Goal: Task Accomplishment & Management: Manage account settings

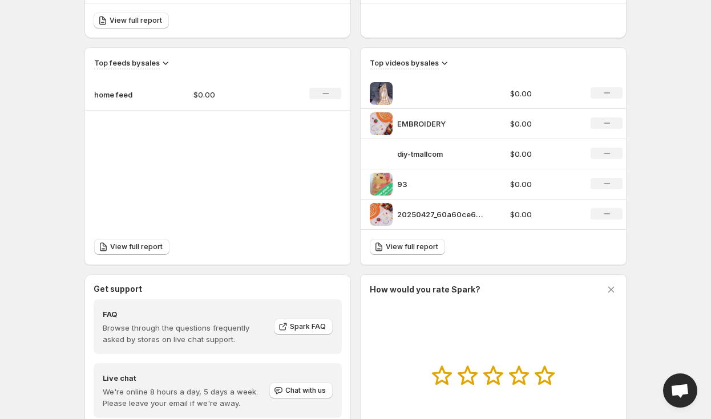
scroll to position [453, 0]
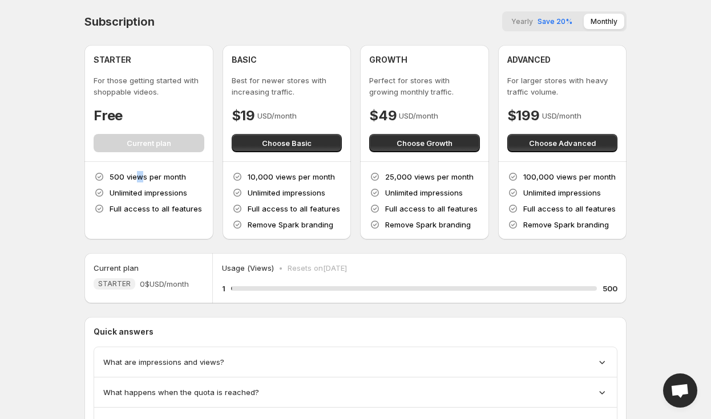
drag, startPoint x: 135, startPoint y: 176, endPoint x: 143, endPoint y: 176, distance: 8.0
click at [143, 176] on p "500 views per month" at bounding box center [148, 176] width 76 height 11
drag, startPoint x: 133, startPoint y: 209, endPoint x: 151, endPoint y: 210, distance: 17.8
click at [151, 210] on p "Full access to all features" at bounding box center [156, 208] width 92 height 11
click at [127, 230] on div "500 views per month Unlimited impressions Full access to all features" at bounding box center [148, 201] width 129 height 78
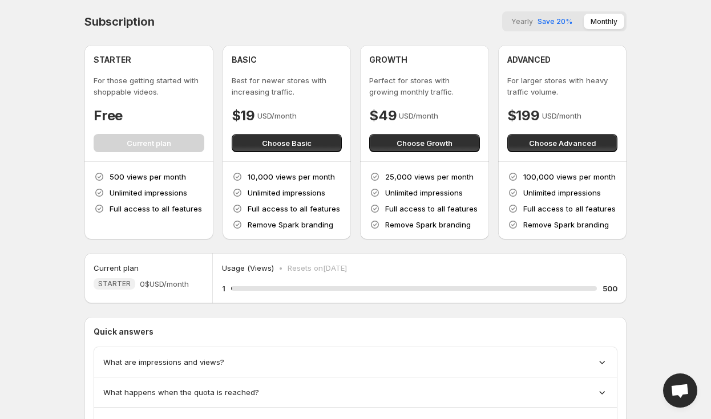
scroll to position [59, 0]
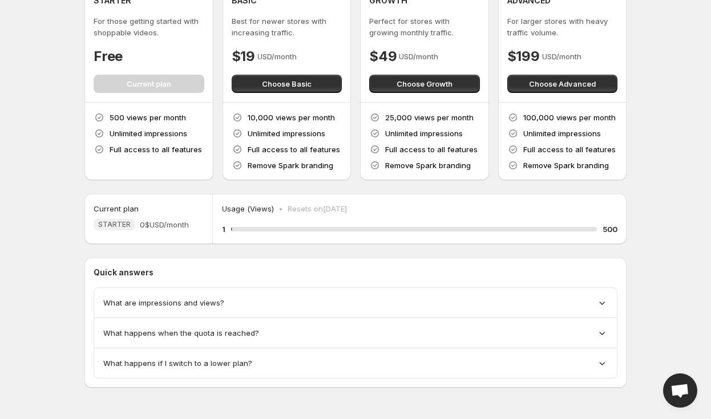
click at [248, 301] on div "What are impressions and views?" at bounding box center [355, 302] width 504 height 11
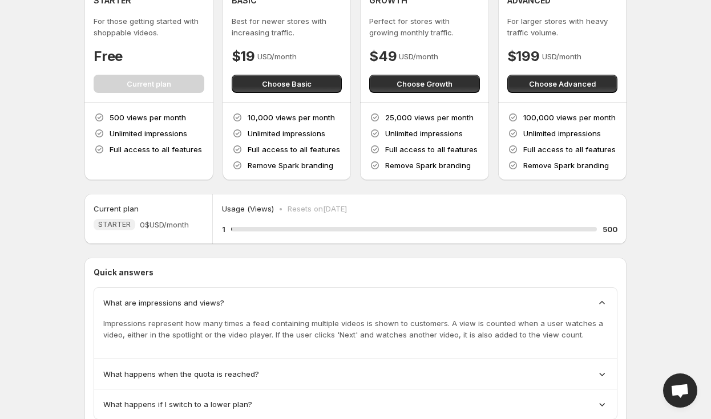
click at [248, 301] on div "What are impressions and views?" at bounding box center [355, 302] width 504 height 11
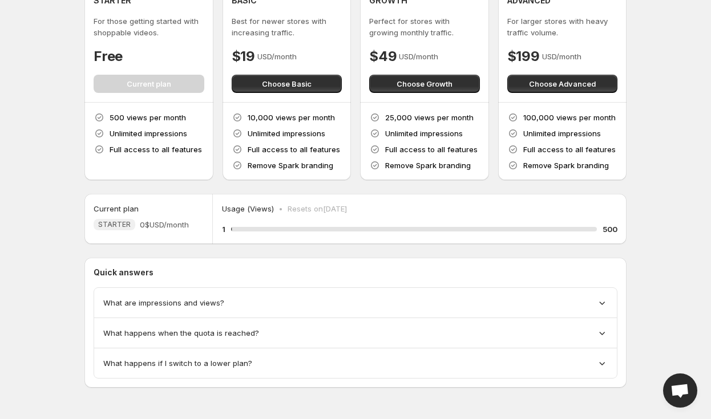
scroll to position [0, 0]
